Goal: Information Seeking & Learning: Learn about a topic

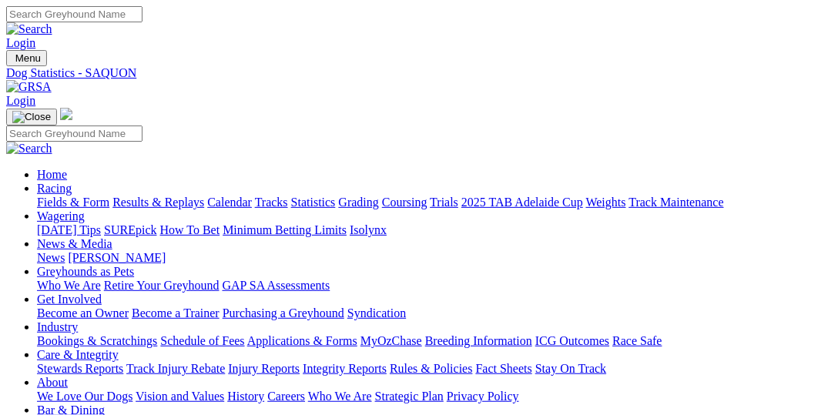
click at [336, 196] on link "Statistics" at bounding box center [313, 202] width 45 height 13
click at [69, 196] on link "Fields & Form" at bounding box center [73, 202] width 72 height 13
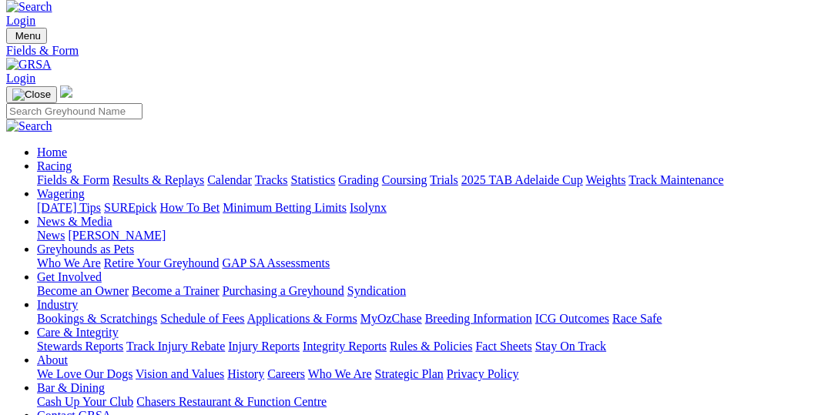
scroll to position [79, 0]
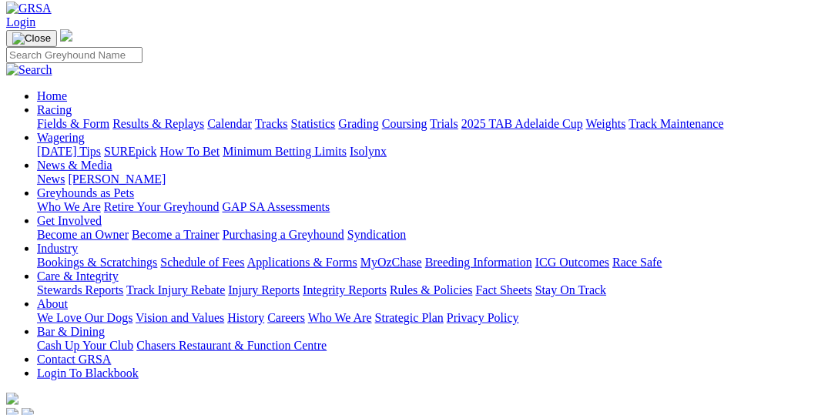
select select "WA"
type input "Today, 31 Aug 2025"
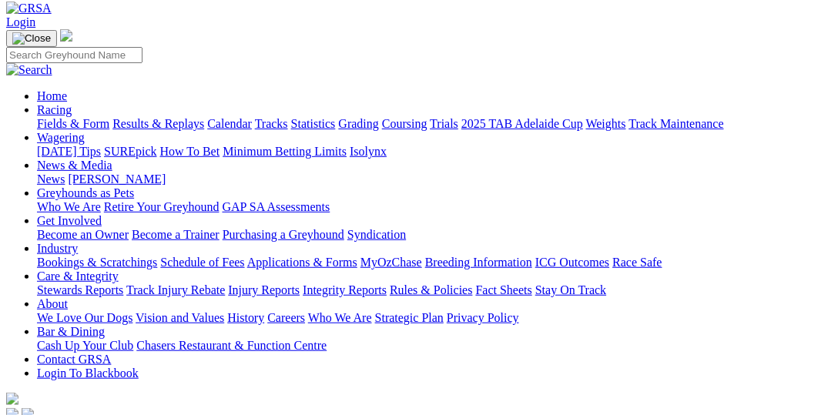
select select "VIC"
